Goal: Transaction & Acquisition: Book appointment/travel/reservation

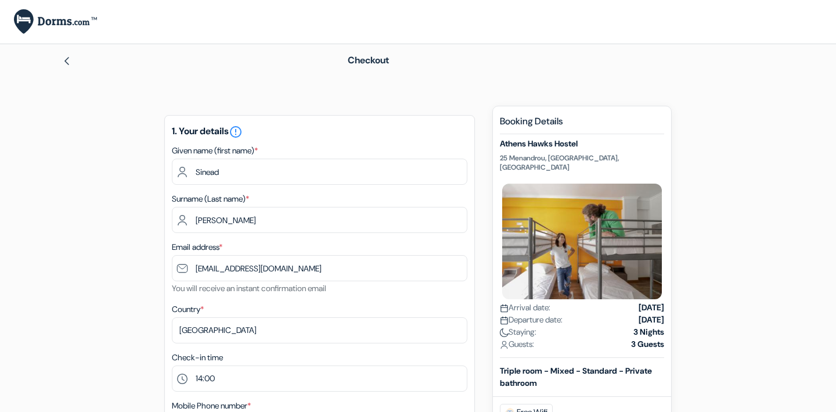
select select "64"
select select "14"
select select "02"
select select "2028"
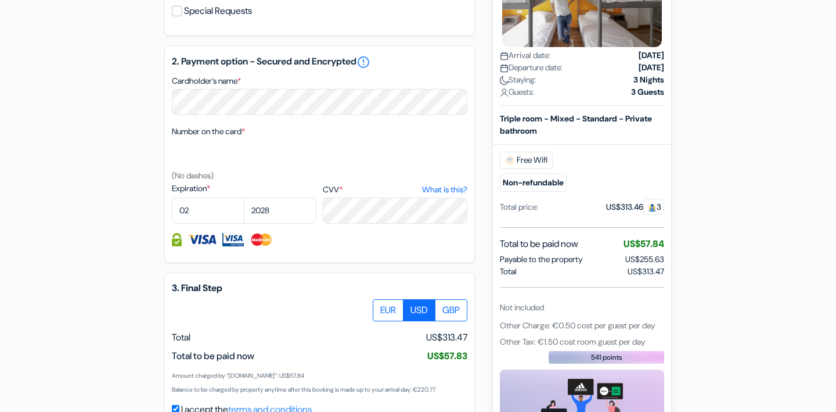
scroll to position [522, 0]
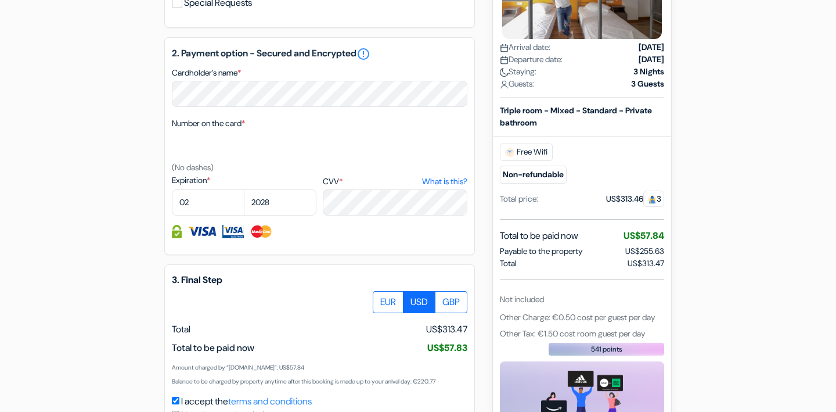
click at [235, 127] on label "Number on the card *" at bounding box center [208, 123] width 73 height 12
click at [0, 0] on textarea "Cardholder’s name *" at bounding box center [0, 0] width 0 height 0
click at [283, 208] on select "2025 2026 2027 2028 2029 2030 2031 2032 2033 2034 2035 2036 2037 2038 2039 2040…" at bounding box center [280, 202] width 73 height 26
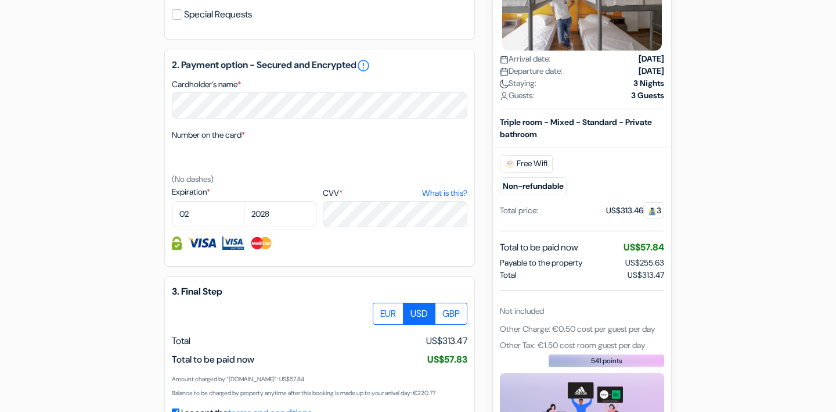
click at [134, 144] on div "add_box Athens Hawks Hostel 25 Menandrou, Athens, Greece Property Details X" at bounding box center [418, 65] width 766 height 940
click at [206, 157] on div at bounding box center [320, 157] width 296 height 29
click at [283, 174] on div "Number on the card * (No dashes)" at bounding box center [320, 157] width 296 height 58
click at [372, 175] on div "Number on the card * (No dashes)" at bounding box center [320, 157] width 296 height 58
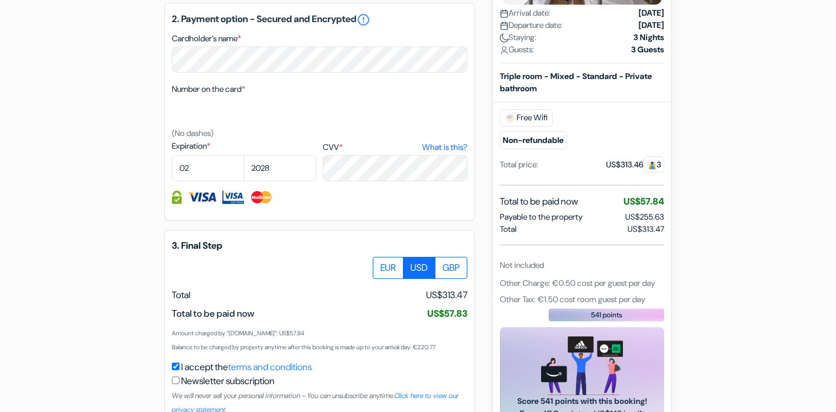
scroll to position [648, 0]
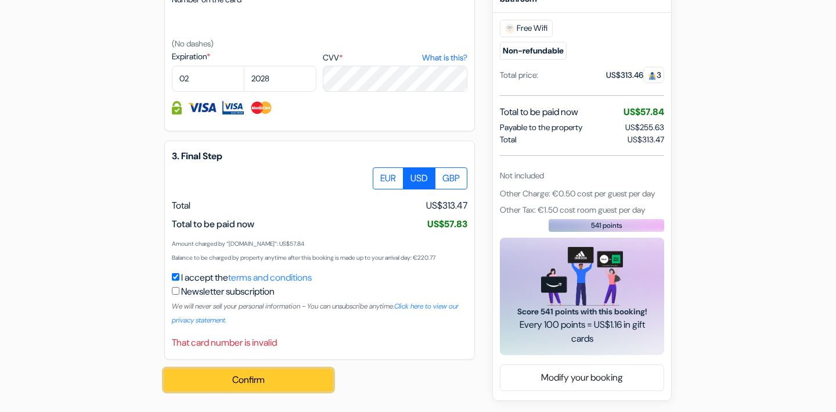
click at [280, 383] on button "Confirm Loading..." at bounding box center [248, 380] width 168 height 22
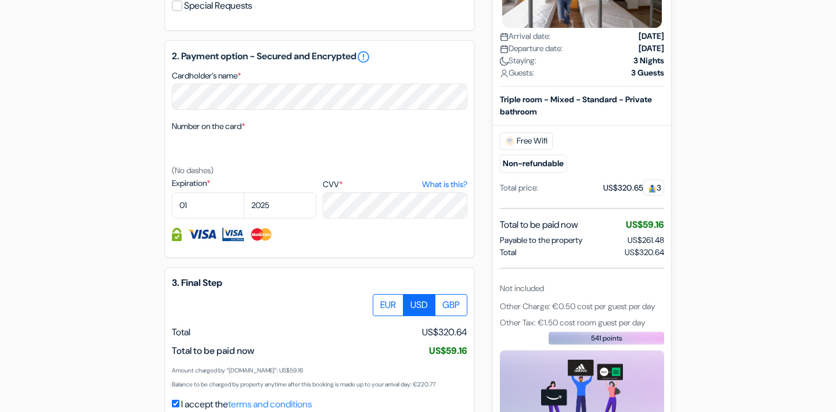
scroll to position [532, 0]
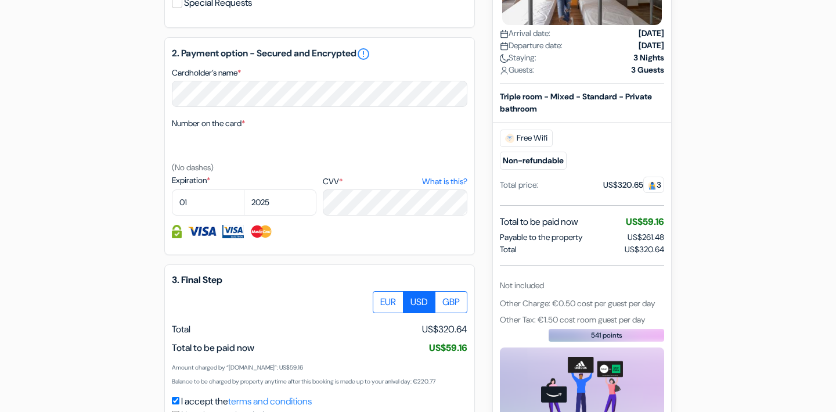
type input "Sinead"
type input "[PERSON_NAME]"
type input "[EMAIL_ADDRESS][DOMAIN_NAME]"
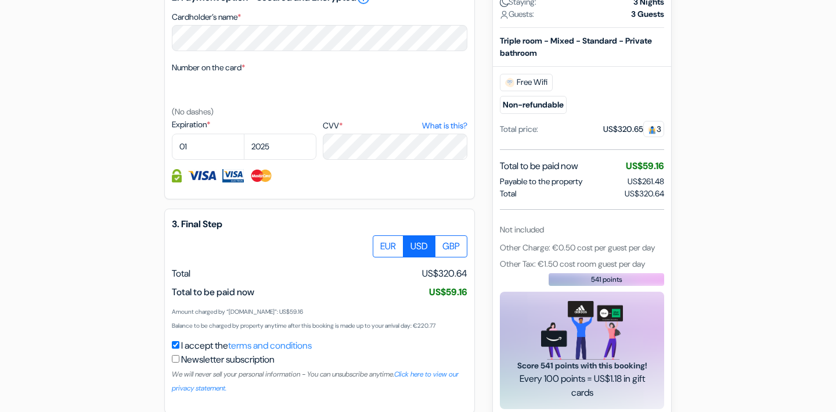
scroll to position [572, 0]
